Goal: Task Accomplishment & Management: Manage account settings

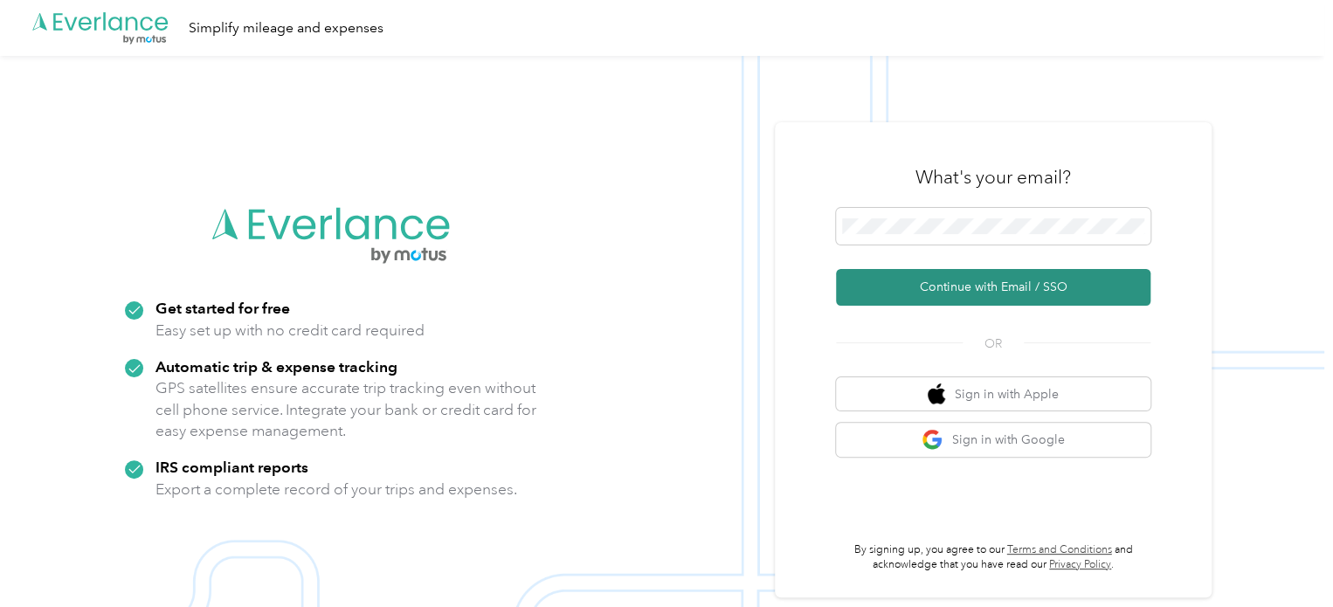
click at [1006, 295] on button "Continue with Email / SSO" at bounding box center [993, 287] width 314 height 37
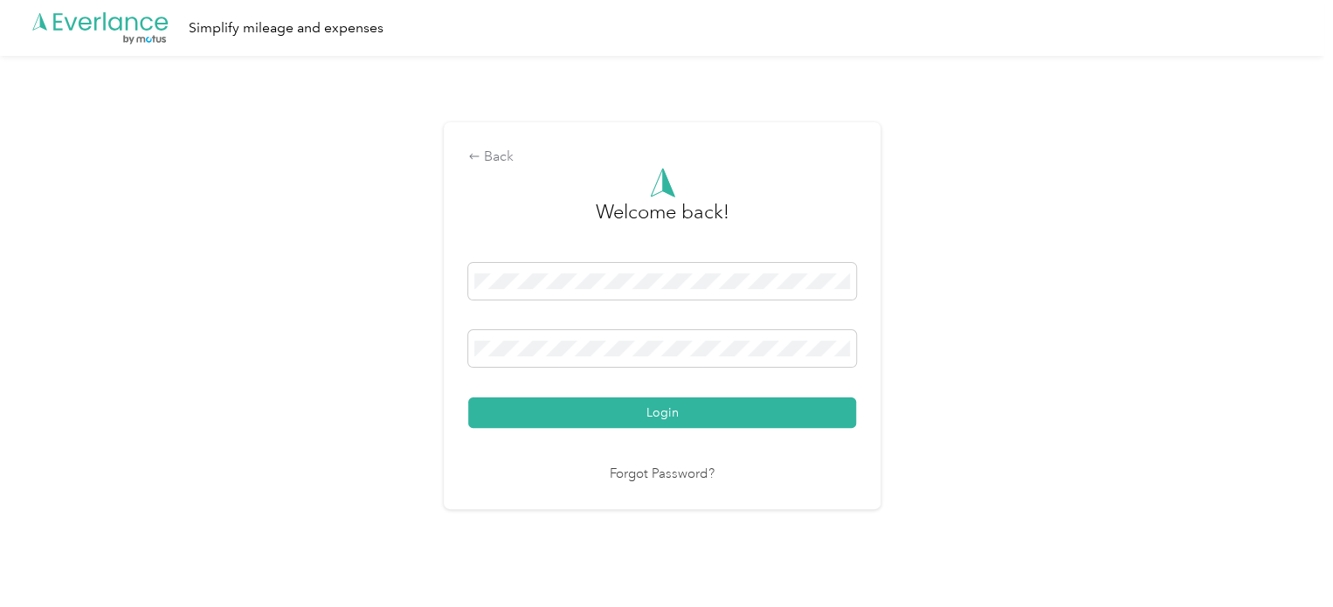
click at [1048, 350] on div "Back Welcome back! Login Forgot Password?" at bounding box center [662, 323] width 1324 height 534
click at [773, 408] on button "Login" at bounding box center [662, 412] width 388 height 31
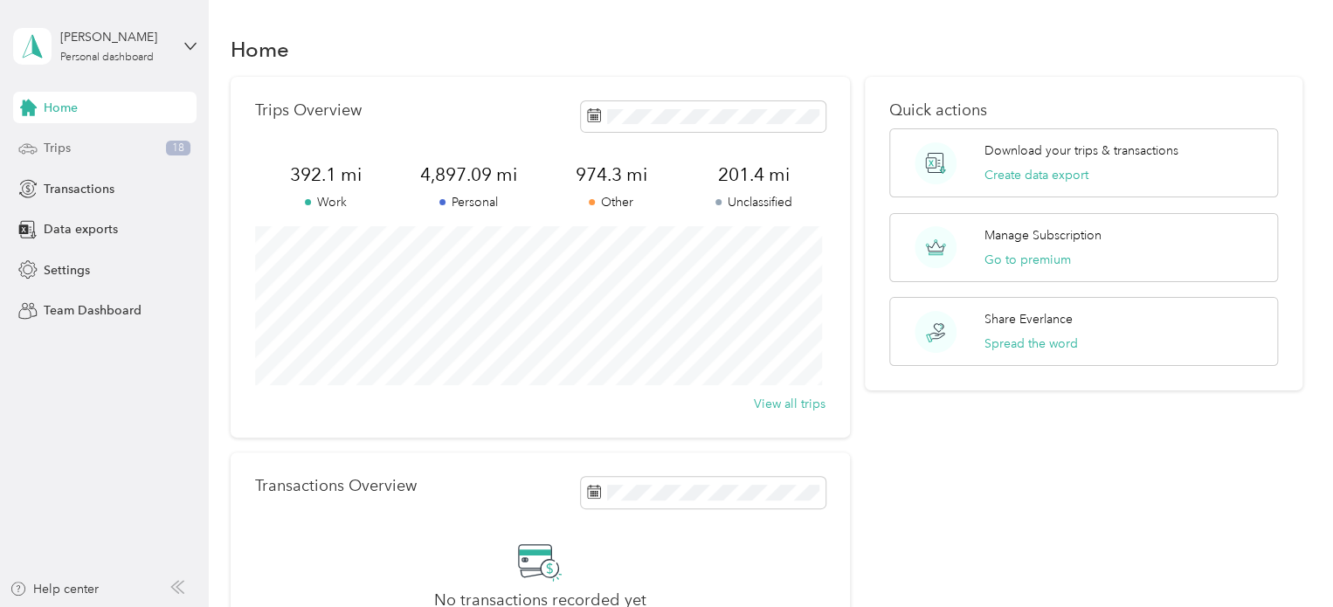
click at [100, 149] on div "Trips 18" at bounding box center [104, 148] width 183 height 31
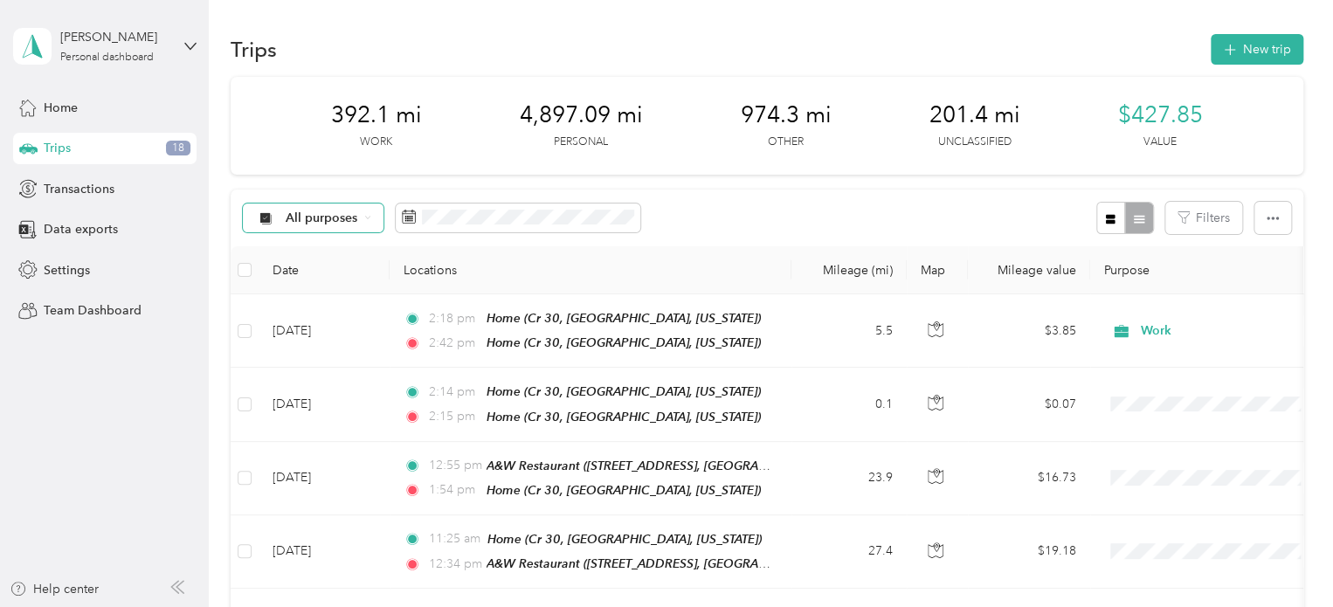
click at [319, 212] on span "All purposes" at bounding box center [322, 218] width 72 height 12
click at [326, 282] on span "Unclassified" at bounding box center [328, 280] width 85 height 18
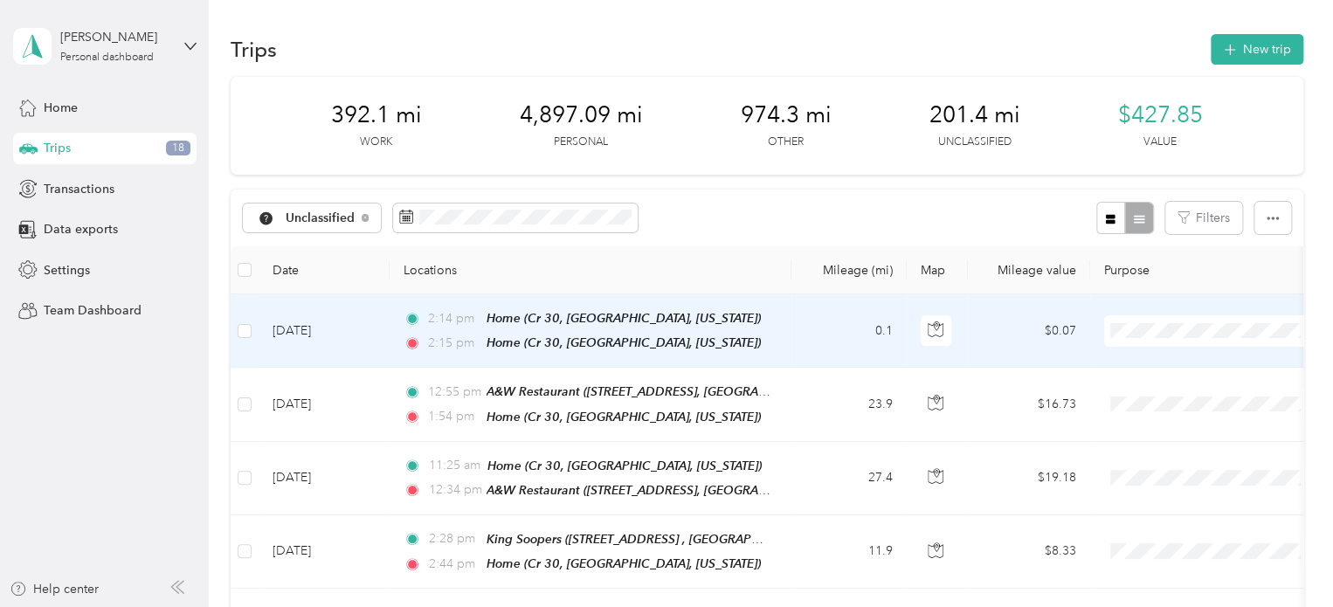
click at [1168, 423] on span "Other" at bounding box center [1228, 419] width 162 height 18
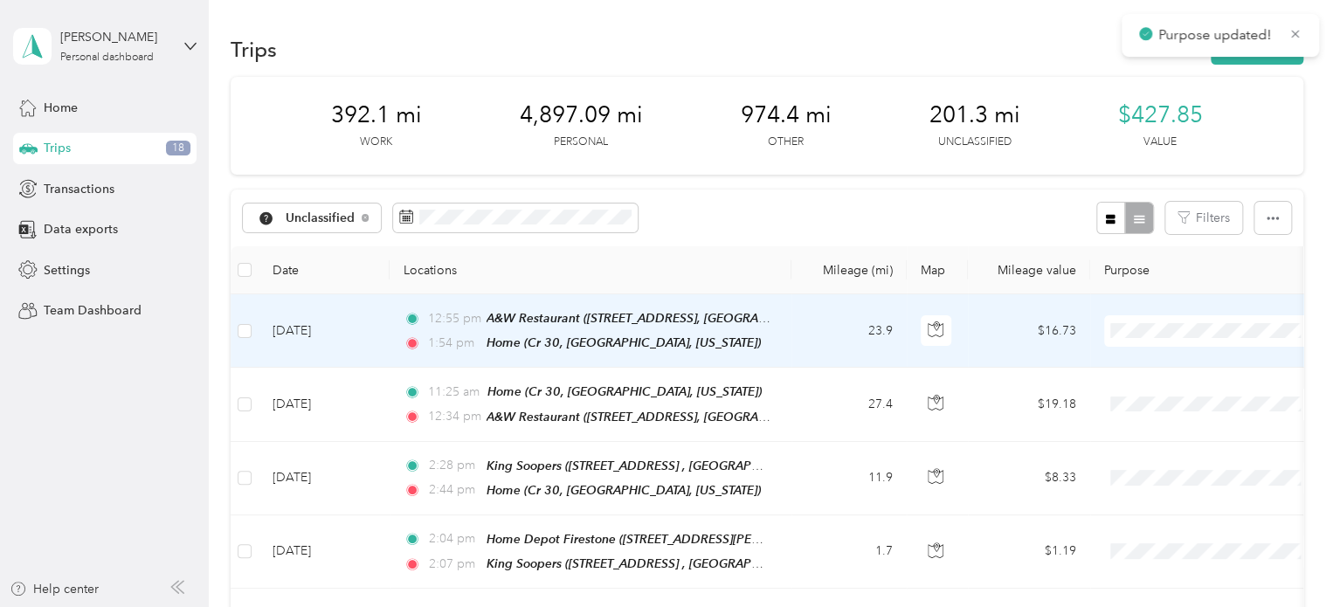
click at [1154, 337] on span at bounding box center [1212, 330] width 217 height 31
click at [1147, 389] on span "Personal" at bounding box center [1228, 389] width 162 height 18
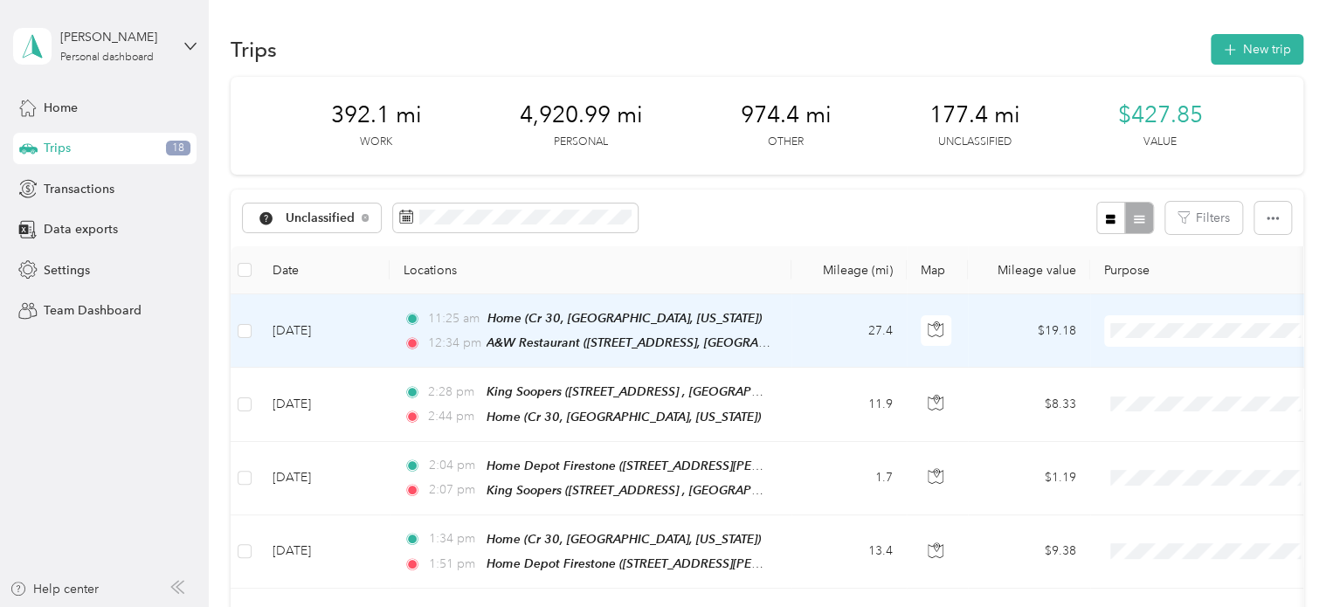
click at [1149, 390] on span "Personal" at bounding box center [1228, 392] width 162 height 18
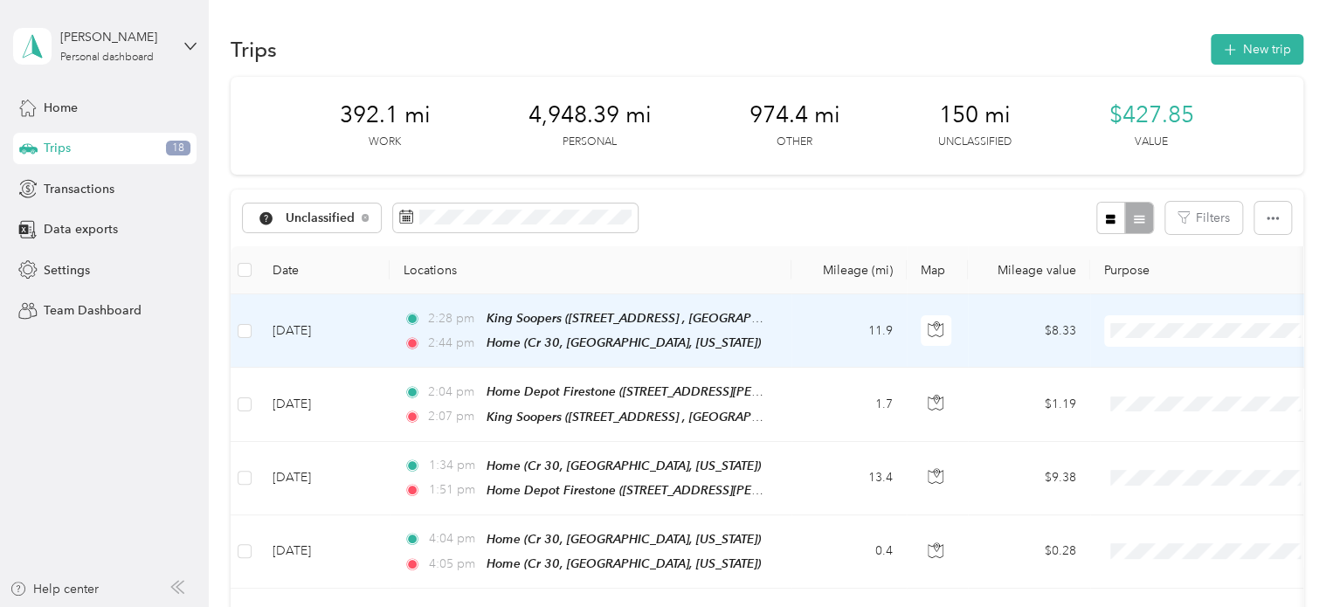
click at [1154, 396] on li "Personal" at bounding box center [1212, 390] width 217 height 31
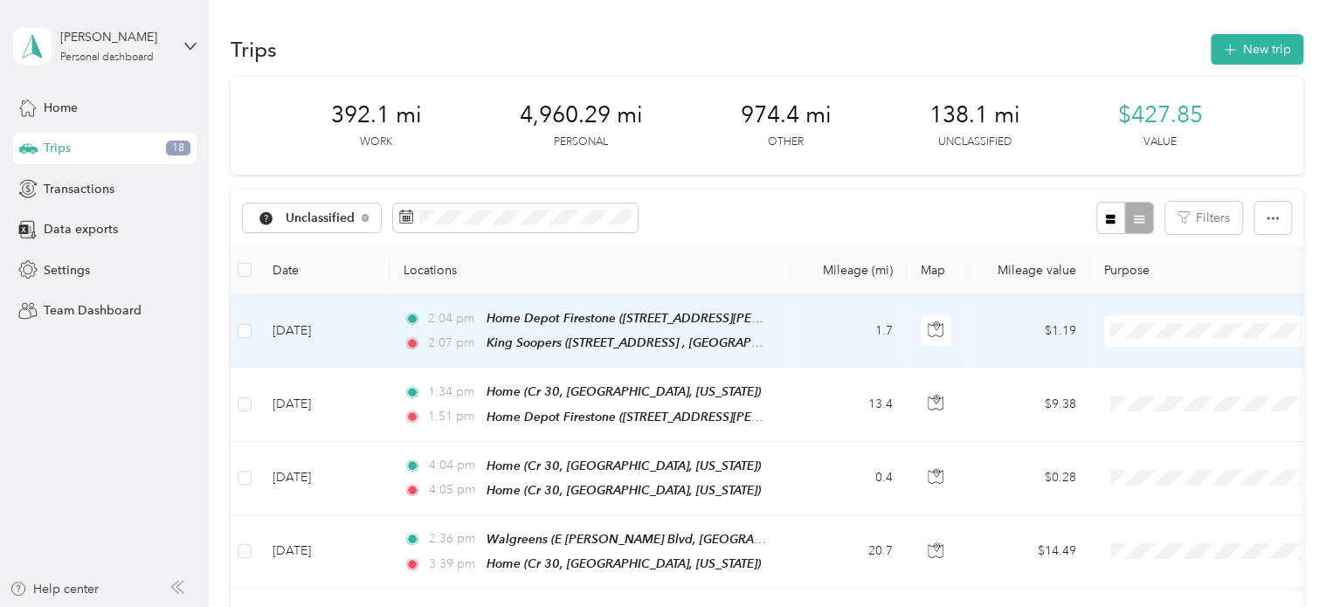
click at [1147, 395] on li "Personal" at bounding box center [1212, 392] width 217 height 31
click at [1148, 390] on span "Personal" at bounding box center [1228, 392] width 162 height 18
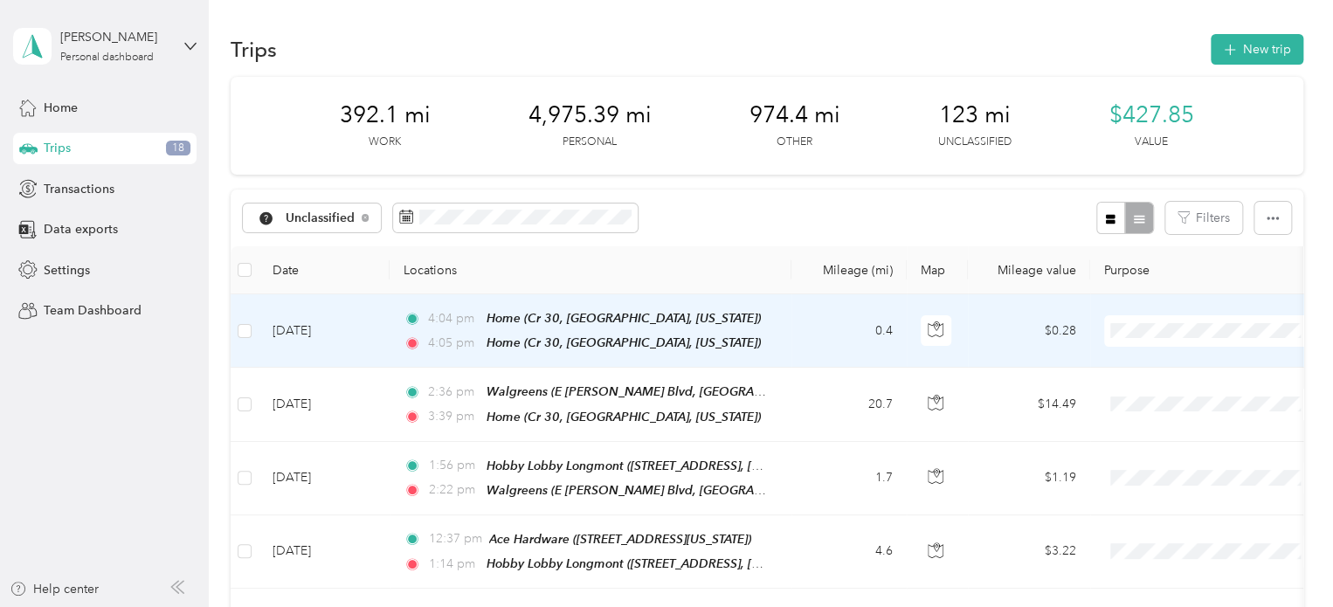
click at [1160, 422] on span "Other" at bounding box center [1228, 416] width 162 height 18
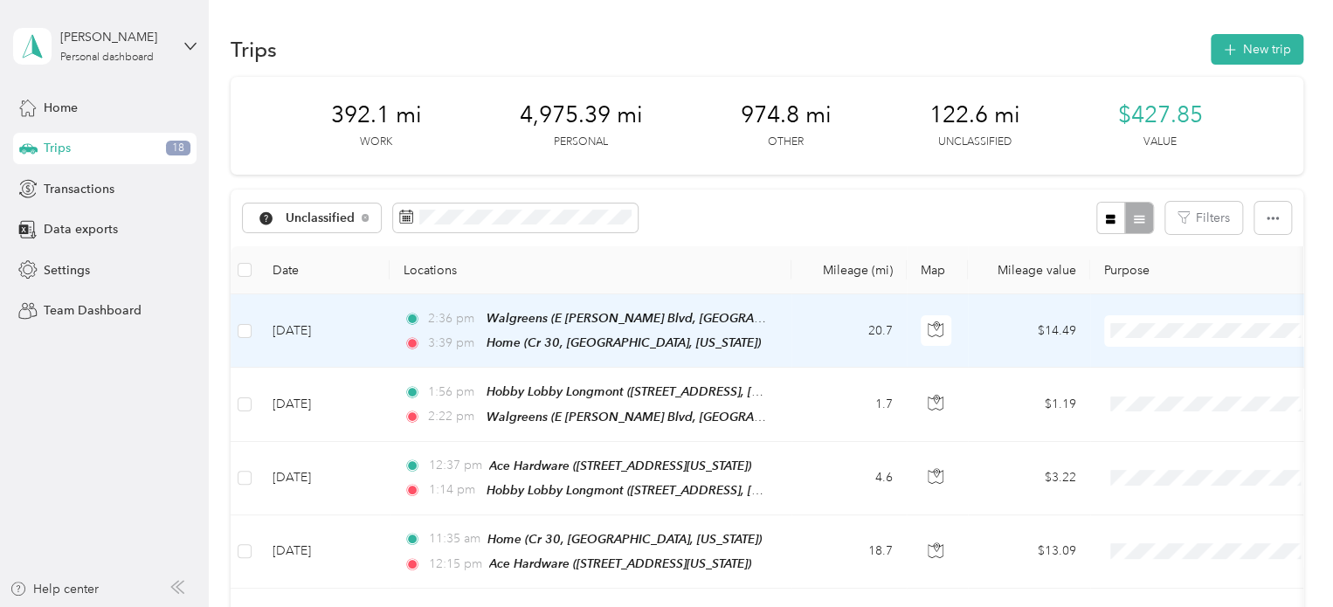
click at [1162, 482] on span "Medical" at bounding box center [1228, 484] width 162 height 18
click at [1160, 486] on span "Medical" at bounding box center [1228, 484] width 162 height 18
click at [1149, 390] on span "Personal" at bounding box center [1228, 391] width 162 height 18
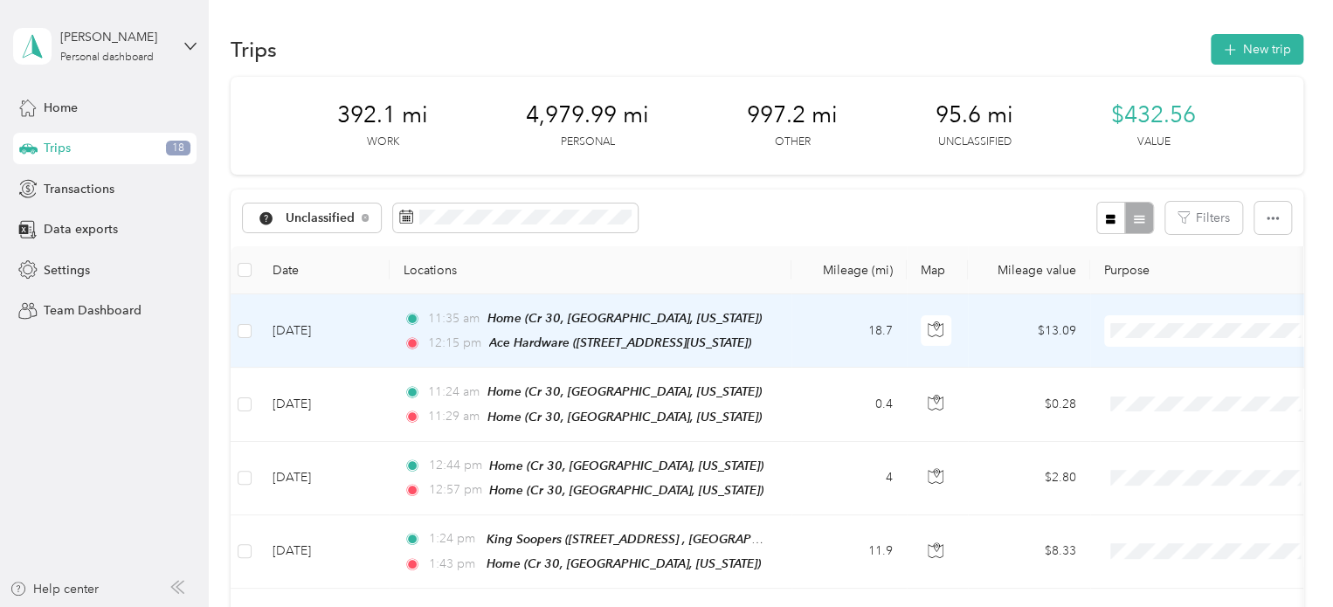
click at [1166, 393] on li "Personal" at bounding box center [1212, 392] width 217 height 31
click at [1157, 423] on span "Other" at bounding box center [1228, 422] width 162 height 18
click at [803, 334] on td "4" at bounding box center [848, 330] width 115 height 73
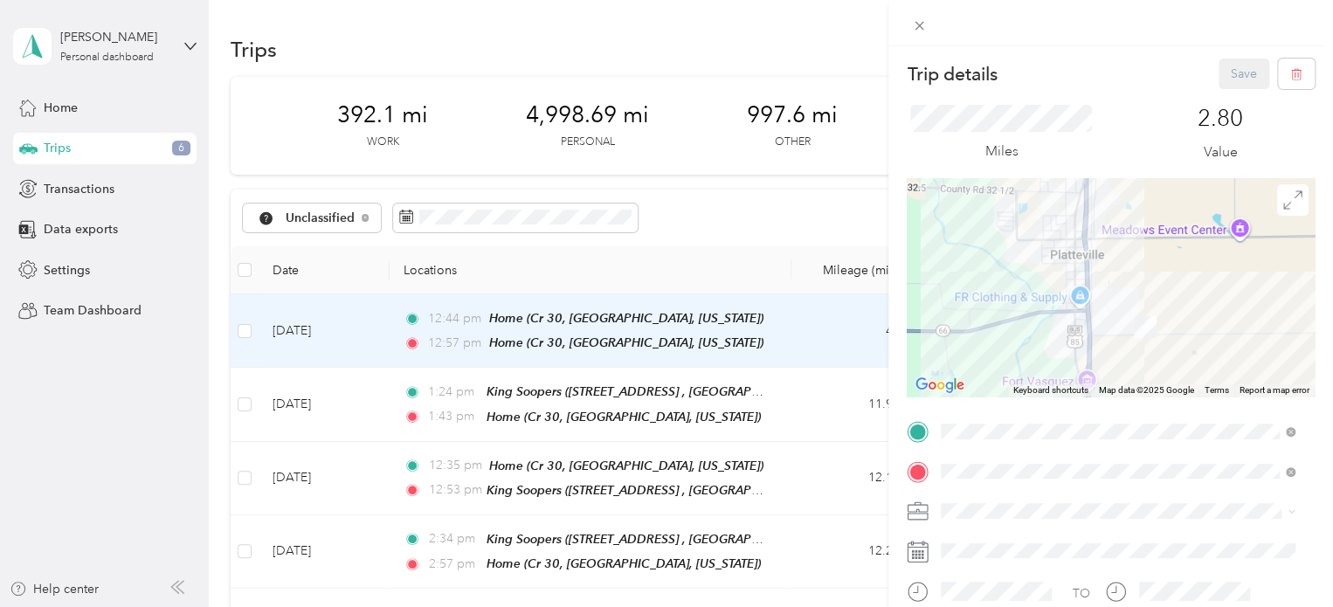
click at [816, 333] on div "Trip details Save This trip cannot be edited because it is either under review,…" at bounding box center [666, 303] width 1333 height 607
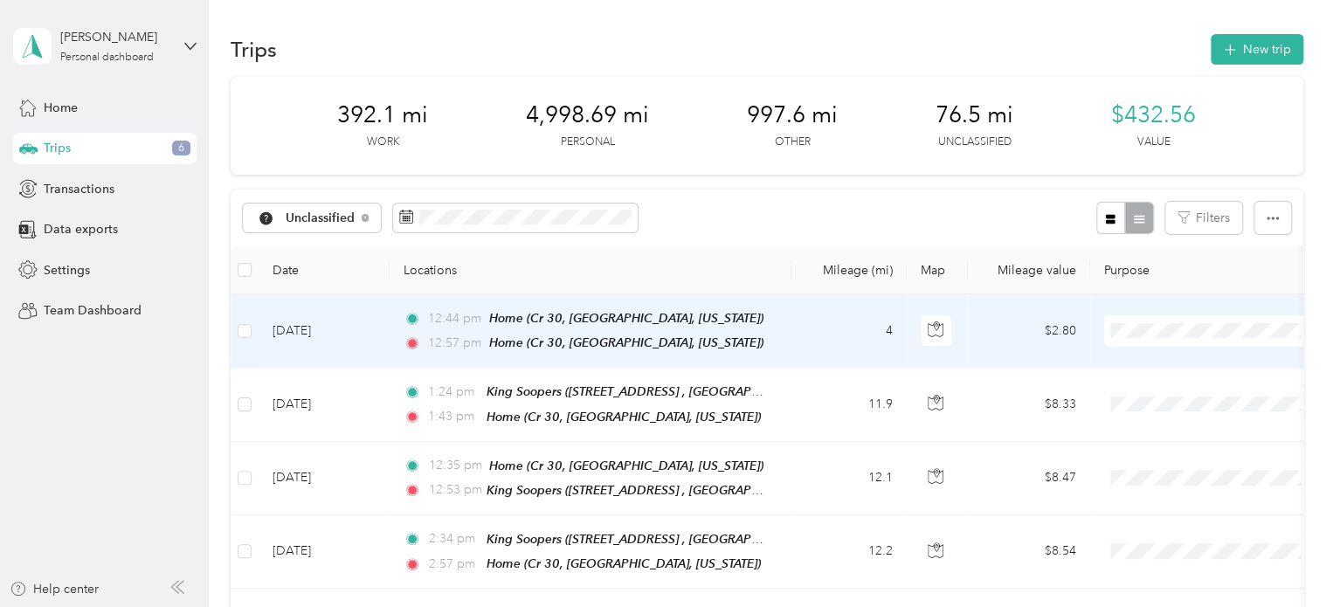
click at [1149, 387] on span "Personal" at bounding box center [1228, 392] width 162 height 18
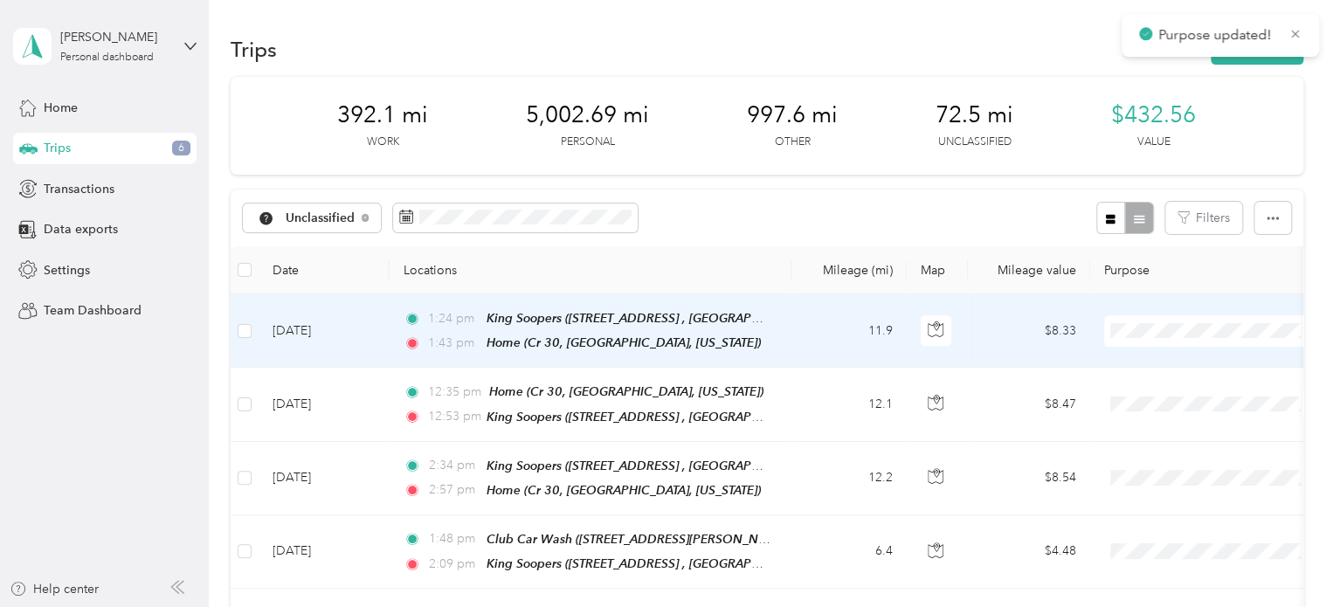
click at [1160, 393] on span "Personal" at bounding box center [1228, 392] width 162 height 18
click at [1147, 386] on span "Personal" at bounding box center [1228, 392] width 162 height 18
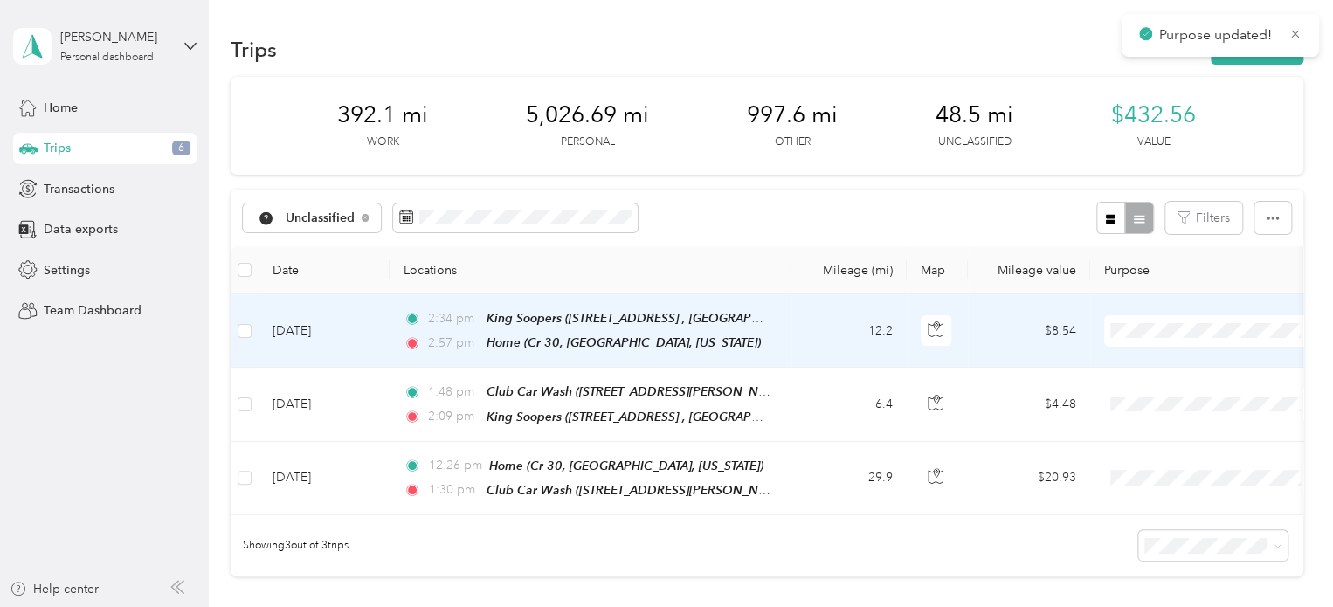
click at [1154, 394] on span "Personal" at bounding box center [1228, 392] width 162 height 18
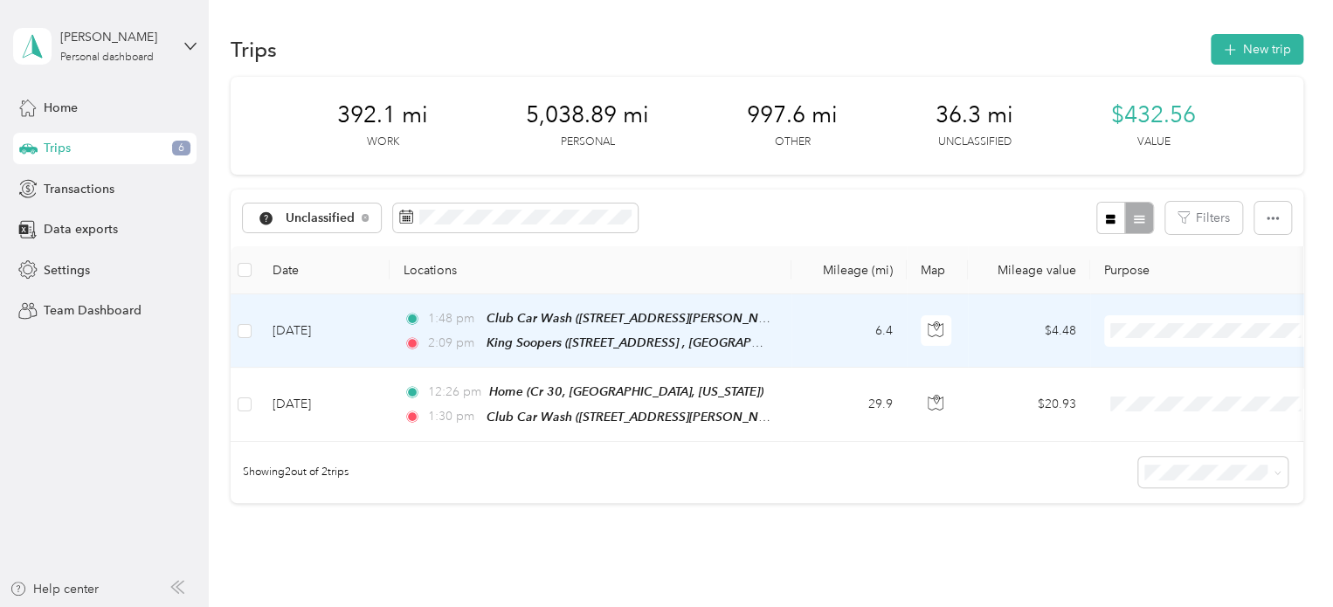
click at [1146, 395] on li "Personal" at bounding box center [1212, 392] width 217 height 31
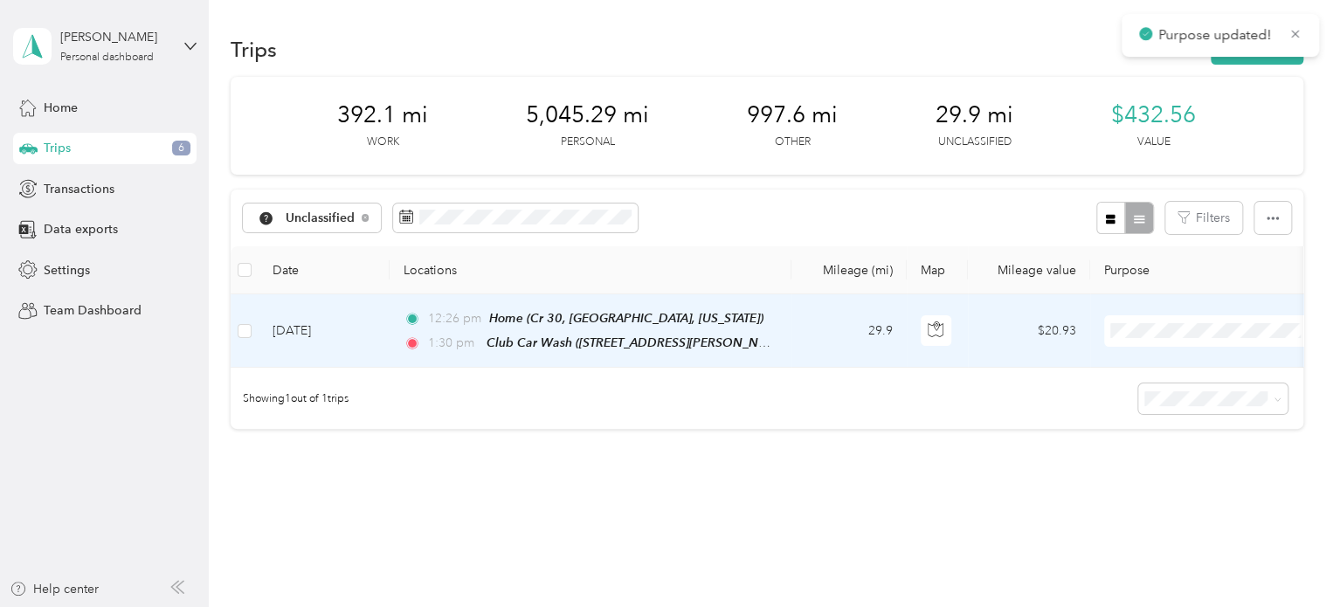
click at [1142, 390] on span "Personal" at bounding box center [1212, 392] width 192 height 18
